Goal: Information Seeking & Learning: Check status

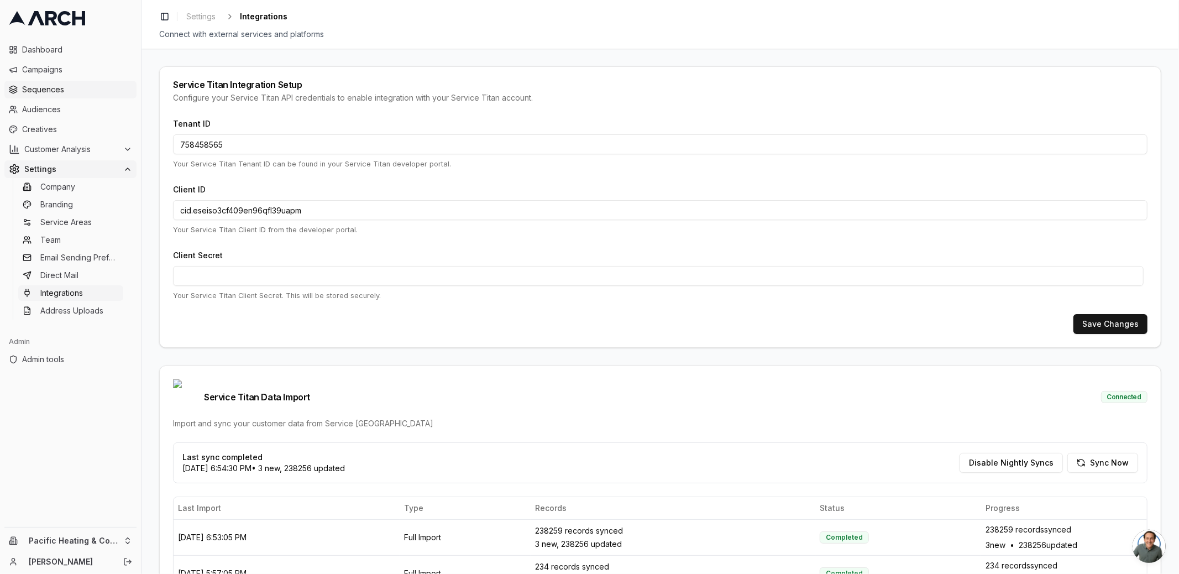
click at [70, 93] on span "Sequences" at bounding box center [77, 89] width 110 height 11
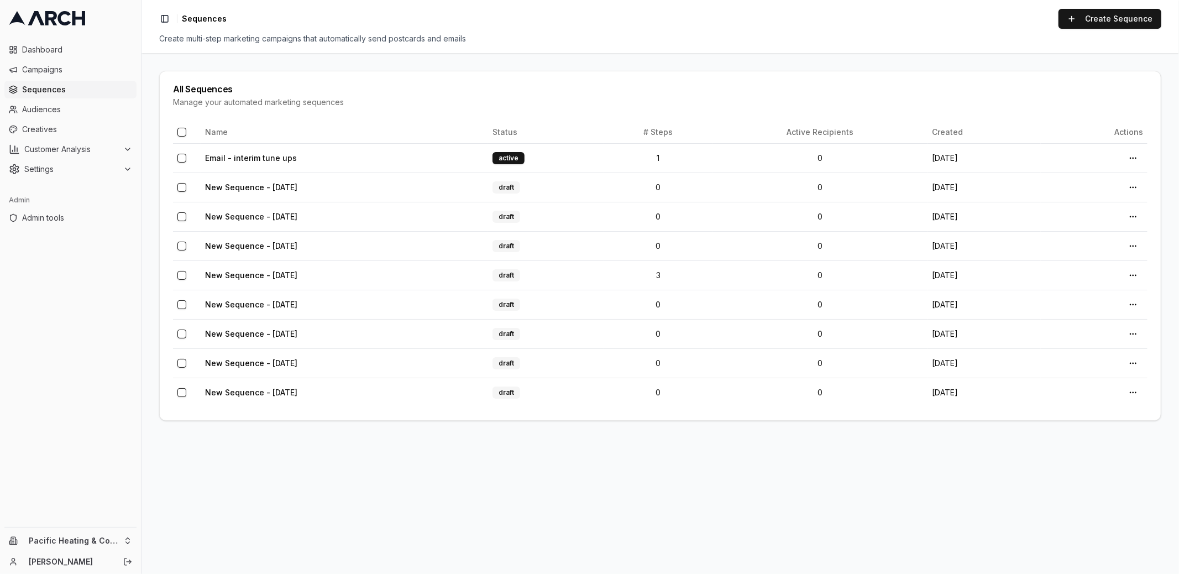
click at [153, 114] on main "All Sequences Manage your automated marketing sequences Name Status # Steps Act…" at bounding box center [659, 313] width 1037 height 521
click at [249, 160] on link "Email - interim tune ups" at bounding box center [251, 157] width 92 height 9
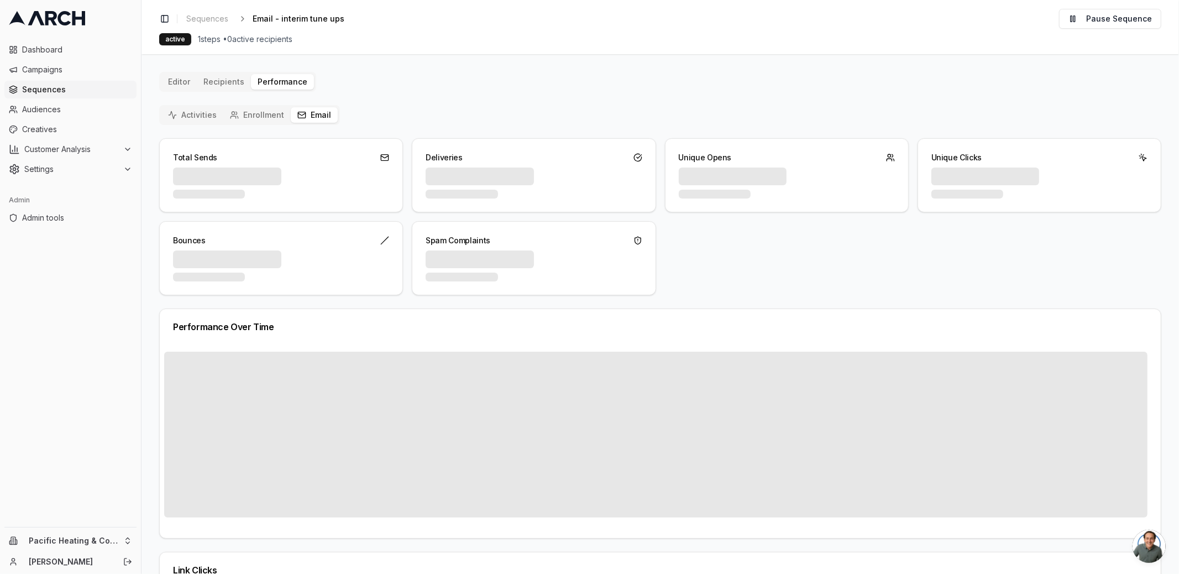
click at [316, 119] on button "Email" at bounding box center [314, 114] width 47 height 15
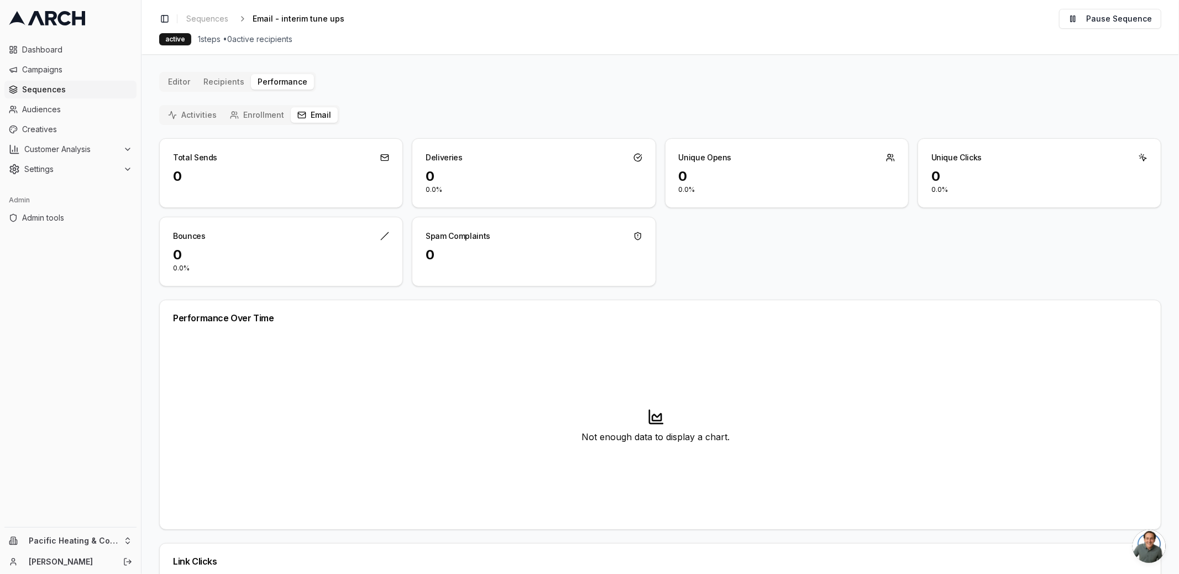
click at [266, 117] on button "Enrollment" at bounding box center [256, 114] width 67 height 15
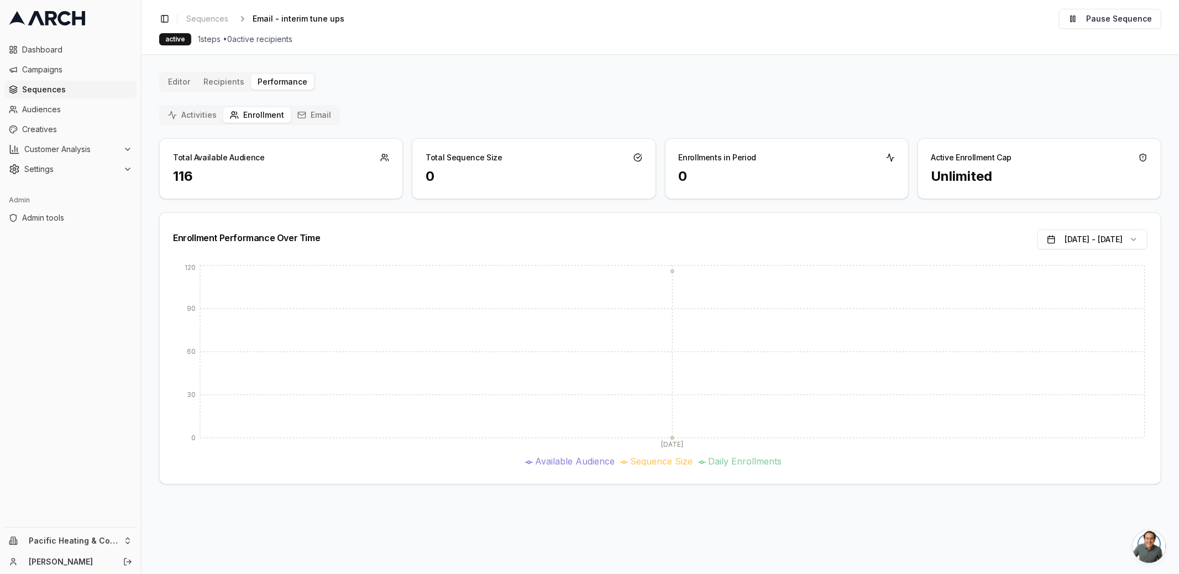
click at [192, 124] on div "Activities Enrollment Email Total Available Audience 116 Total Sequence Size 0 …" at bounding box center [660, 294] width 1002 height 379
click at [189, 115] on button "Activities" at bounding box center [192, 114] width 62 height 15
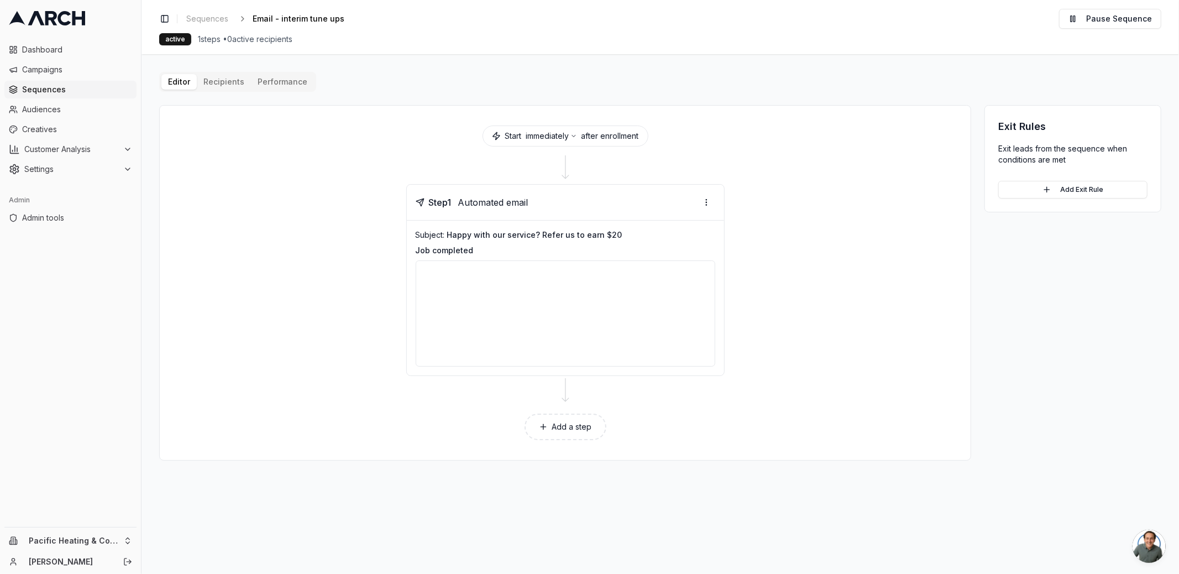
click at [222, 81] on div "Editor Recipients Performance Start immediately after enrollment Step 1 Automat…" at bounding box center [660, 266] width 1002 height 388
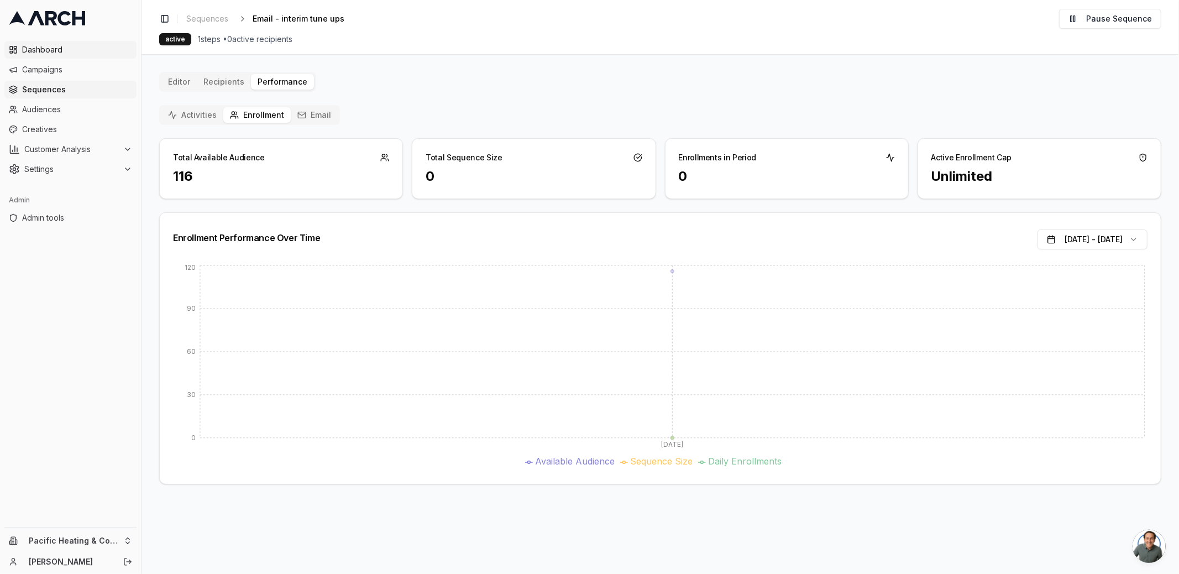
click at [85, 52] on span "Dashboard" at bounding box center [77, 49] width 110 height 11
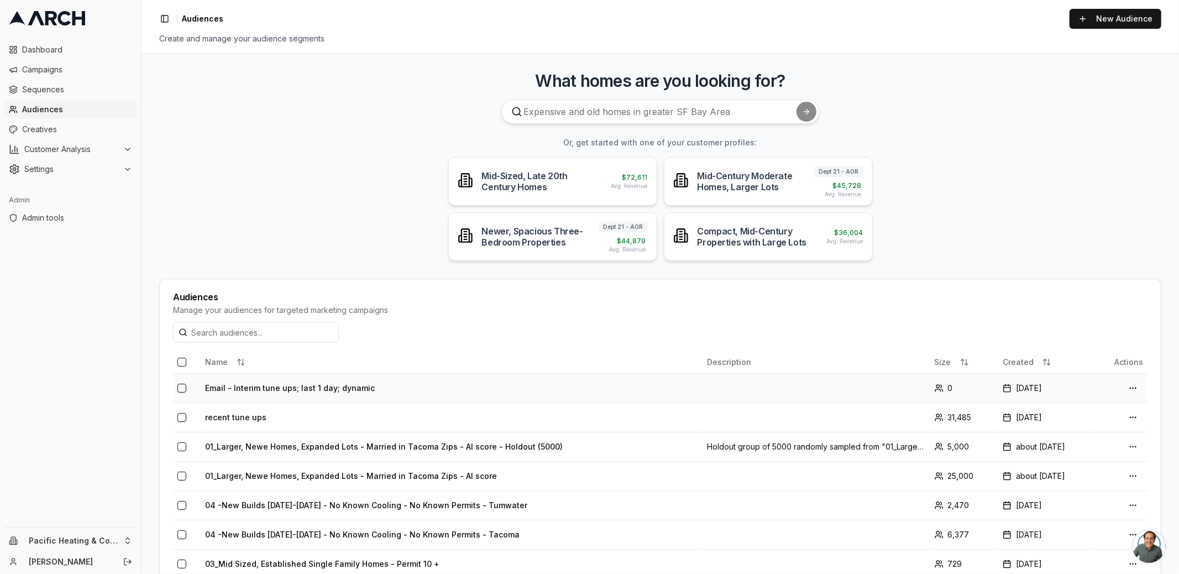
click at [338, 392] on td "Email - Interim tune ups; last 1 day; dynamic" at bounding box center [452, 387] width 502 height 29
click at [112, 542] on html "Dashboard Campaigns Sequences Audiences Creatives Customer Analysis Settings Ad…" at bounding box center [589, 287] width 1179 height 574
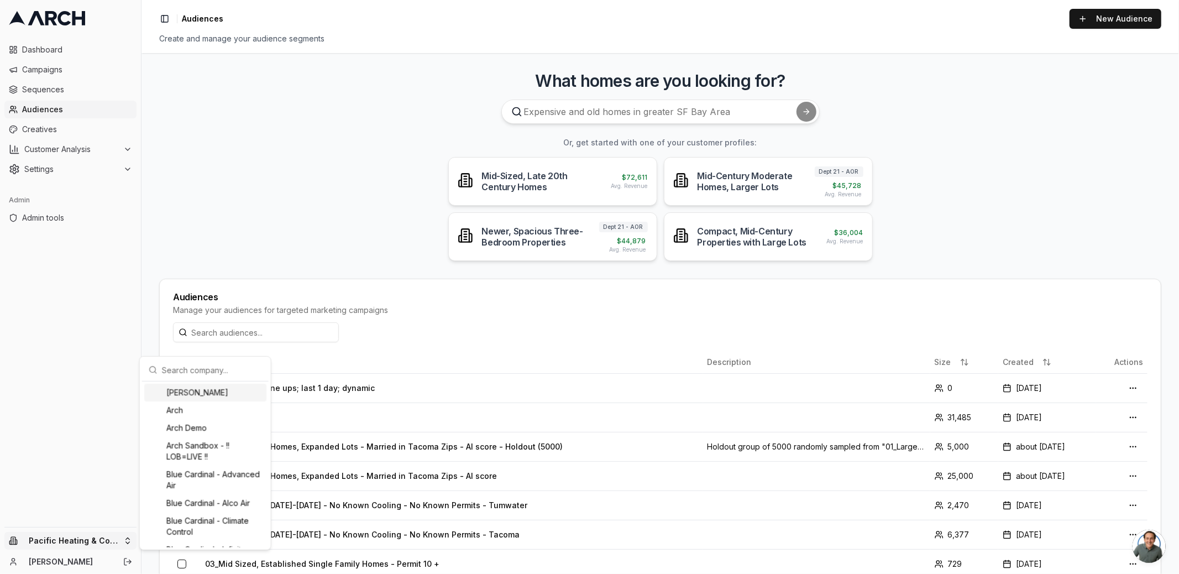
click at [179, 363] on input "text" at bounding box center [212, 370] width 100 height 22
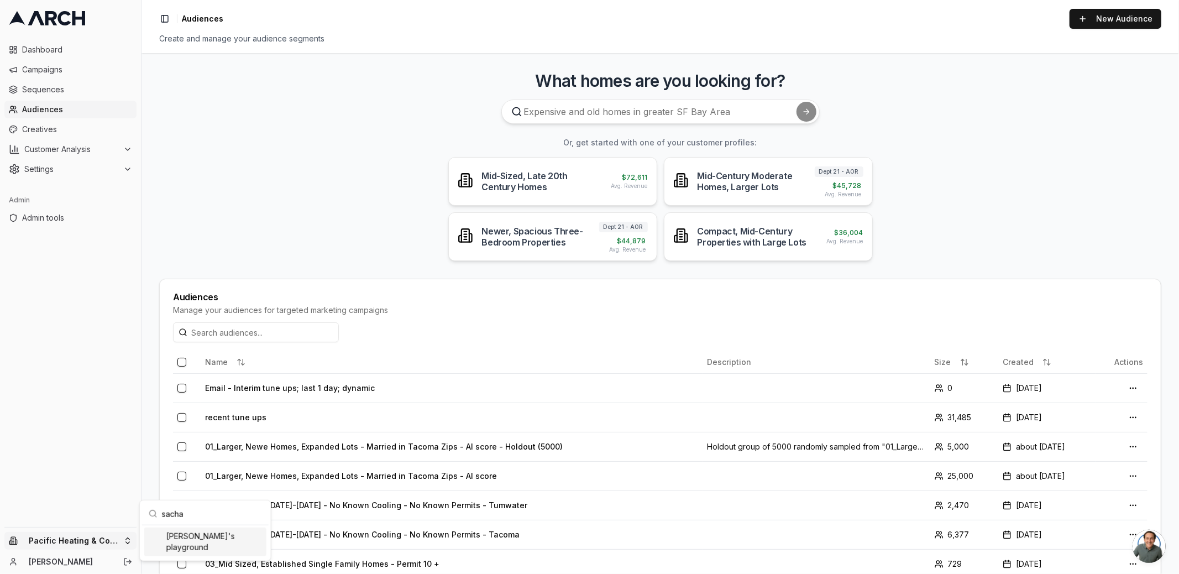
type input "sacha"
click at [193, 540] on div "[PERSON_NAME]'s playground" at bounding box center [205, 541] width 122 height 29
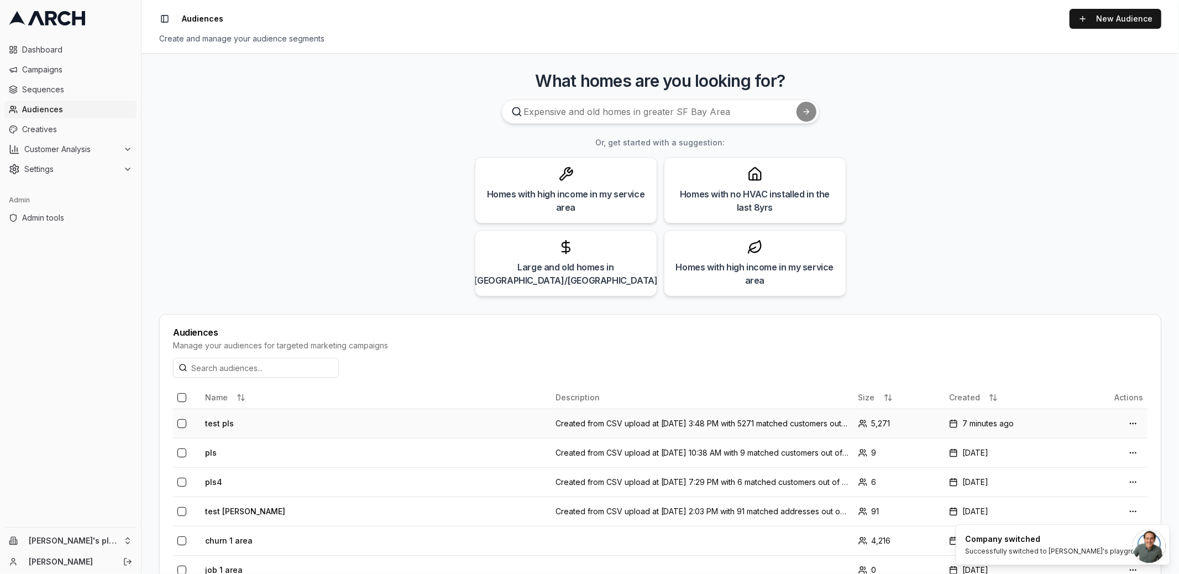
click at [345, 417] on td "test pls" at bounding box center [376, 422] width 350 height 29
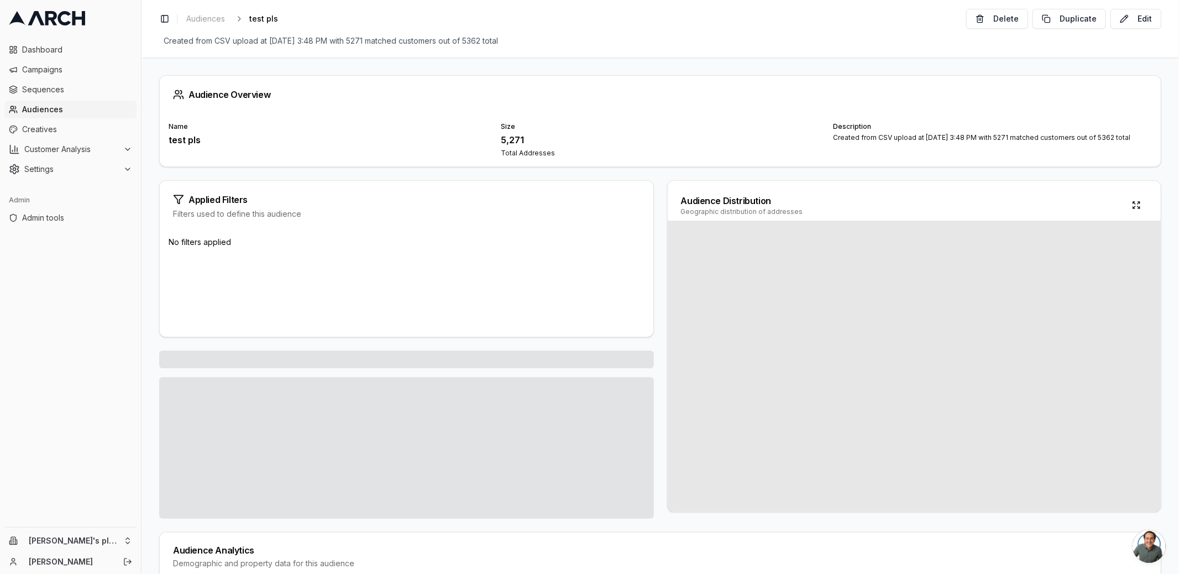
click at [1121, 138] on div "Created from CSV upload at Sep 29, 2025, 3:48 PM with 5271 matched customers ou…" at bounding box center [992, 137] width 319 height 9
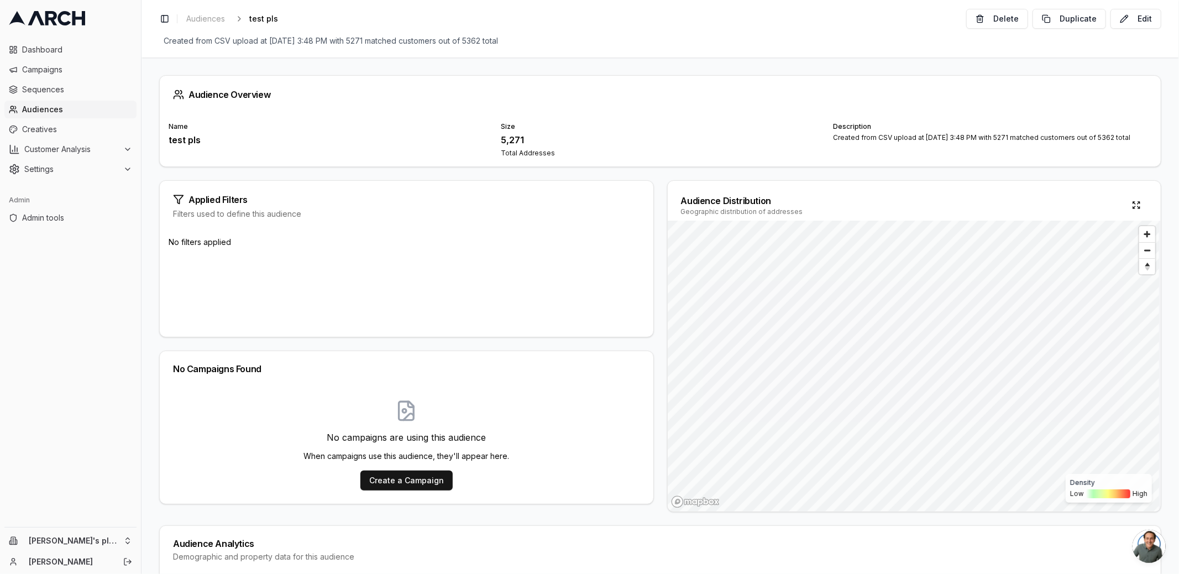
click at [1010, 136] on div "Created from CSV upload at Sep 29, 2025, 3:48 PM with 5271 matched customers ou…" at bounding box center [992, 137] width 319 height 9
click at [1004, 137] on div "Created from CSV upload at Sep 29, 2025, 3:48 PM with 5271 matched customers ou…" at bounding box center [992, 137] width 319 height 9
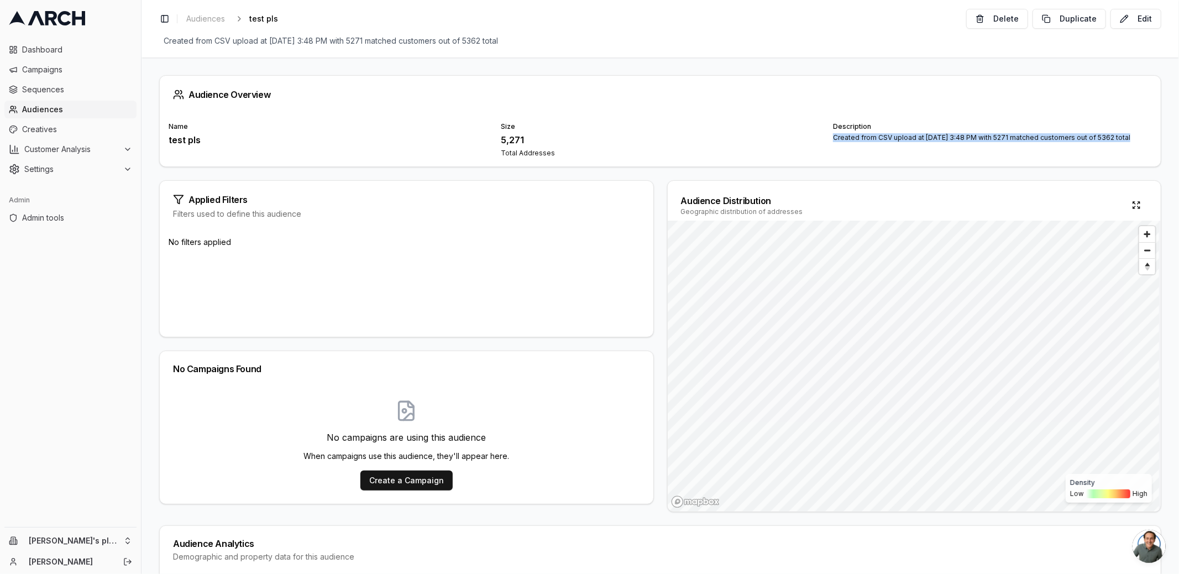
click at [1004, 137] on div "Created from CSV upload at Sep 29, 2025, 3:48 PM with 5271 matched customers ou…" at bounding box center [992, 137] width 319 height 9
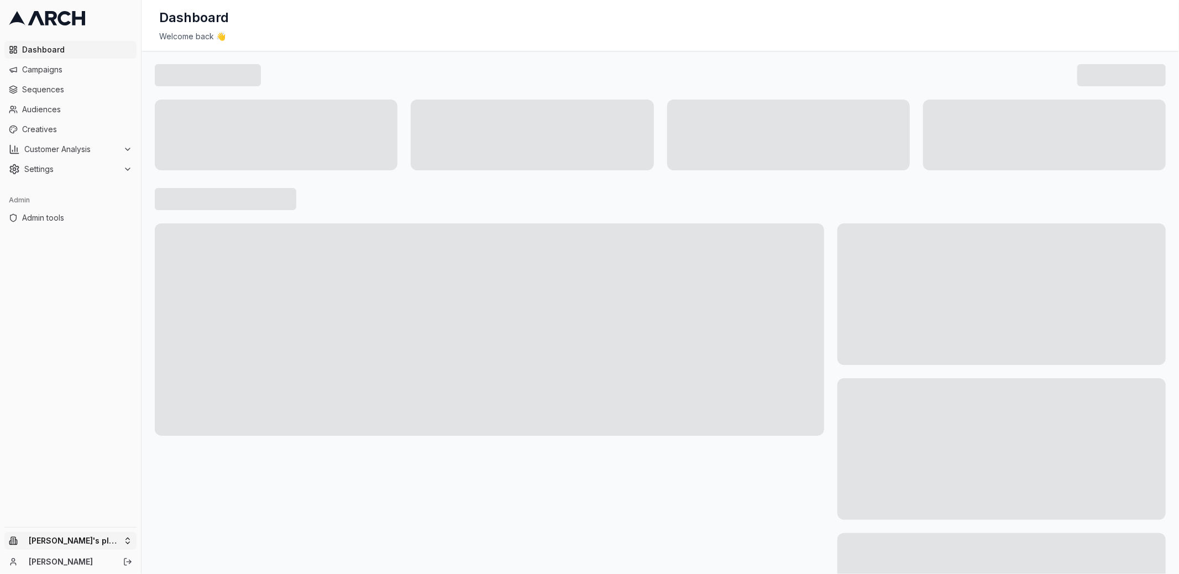
click at [105, 539] on html "Dashboard Campaigns Sequences Audiences Creatives Customer Analysis Settings Ad…" at bounding box center [589, 287] width 1179 height 574
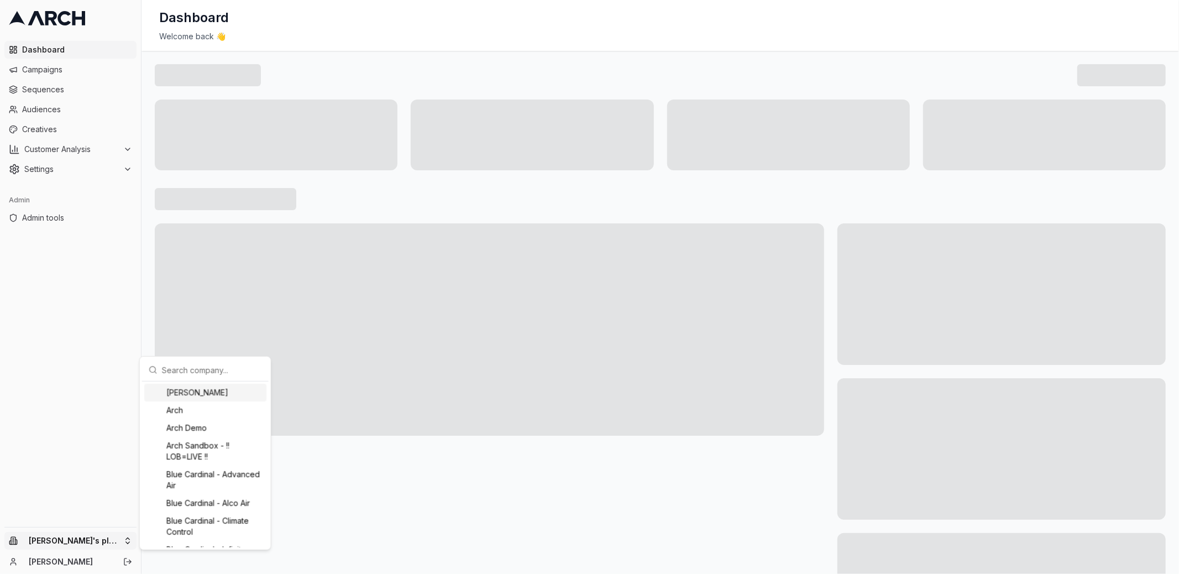
click at [199, 367] on input "text" at bounding box center [212, 370] width 100 height 22
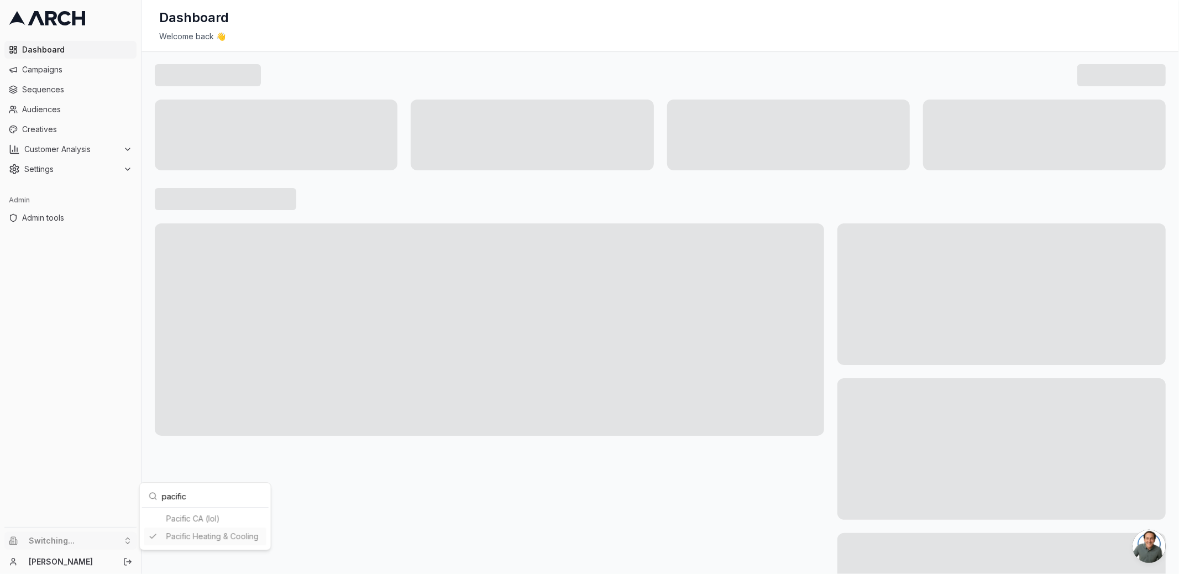
type input "pacific"
click at [57, 108] on html "Dashboard Campaigns Sequences Audiences Creatives Customer Analysis Settings Ad…" at bounding box center [589, 287] width 1179 height 574
click at [57, 108] on span "Audiences" at bounding box center [77, 109] width 110 height 11
